Goal: Check status

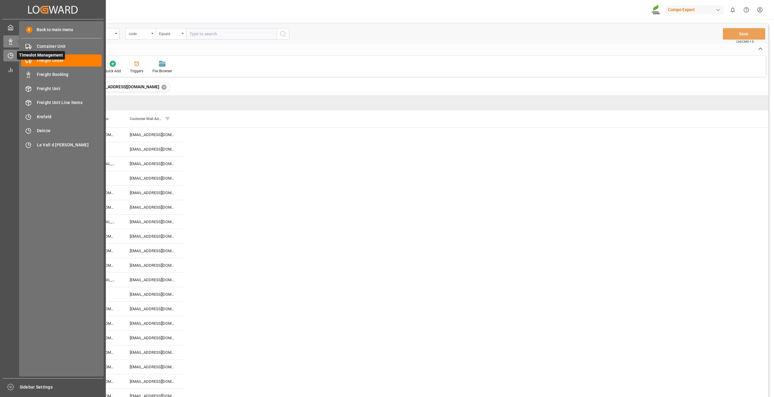
click at [11, 56] on icon at bounding box center [12, 54] width 2 height 2
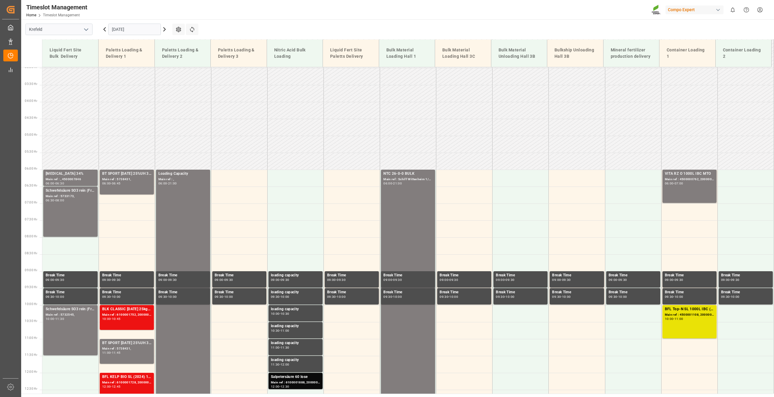
scroll to position [99, 0]
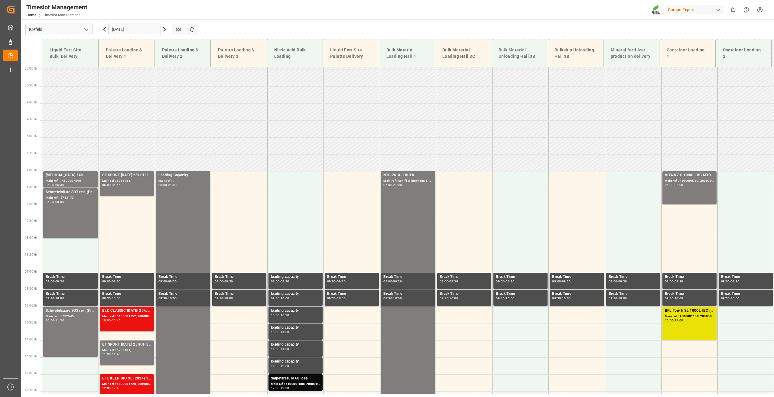
click at [125, 29] on input "[DATE]" at bounding box center [134, 29] width 53 height 11
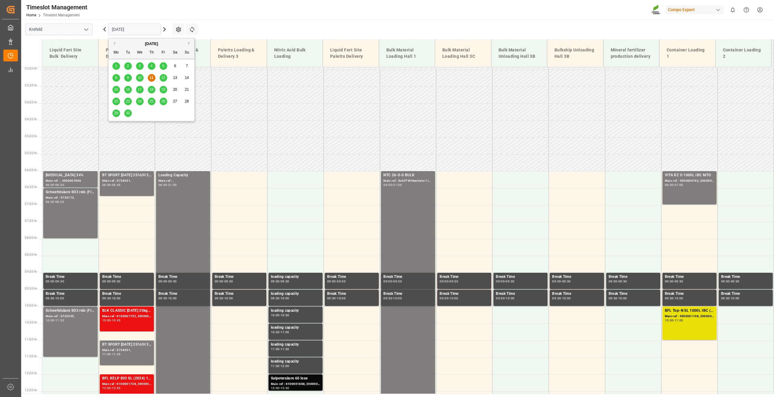
click at [138, 79] on span "10" at bounding box center [140, 78] width 4 height 4
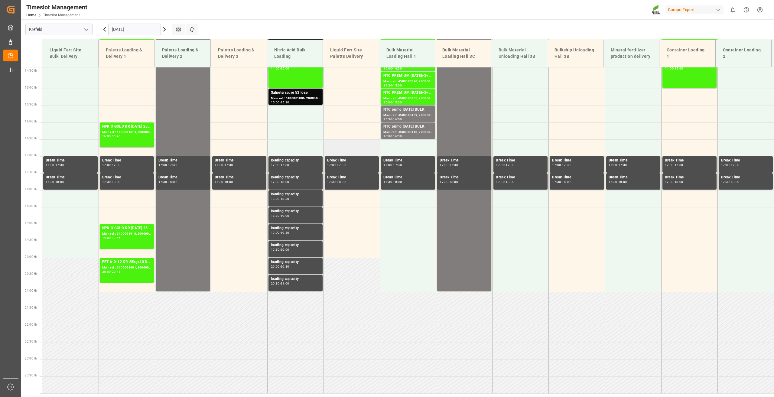
scroll to position [335, 0]
